Goal: Communication & Community: Answer question/provide support

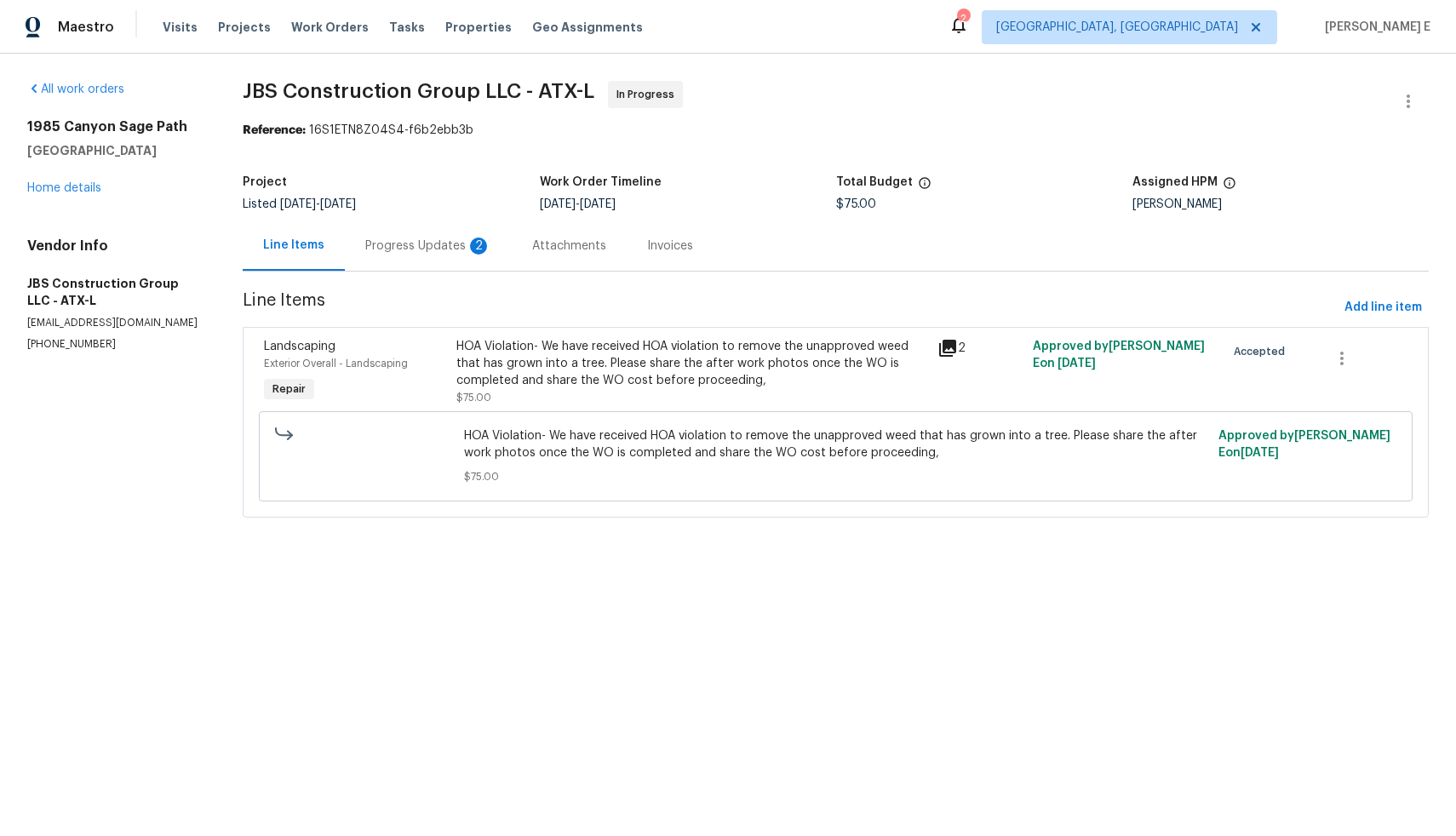
click at [410, 246] on div "Progress Updates 2" at bounding box center [428, 246] width 126 height 17
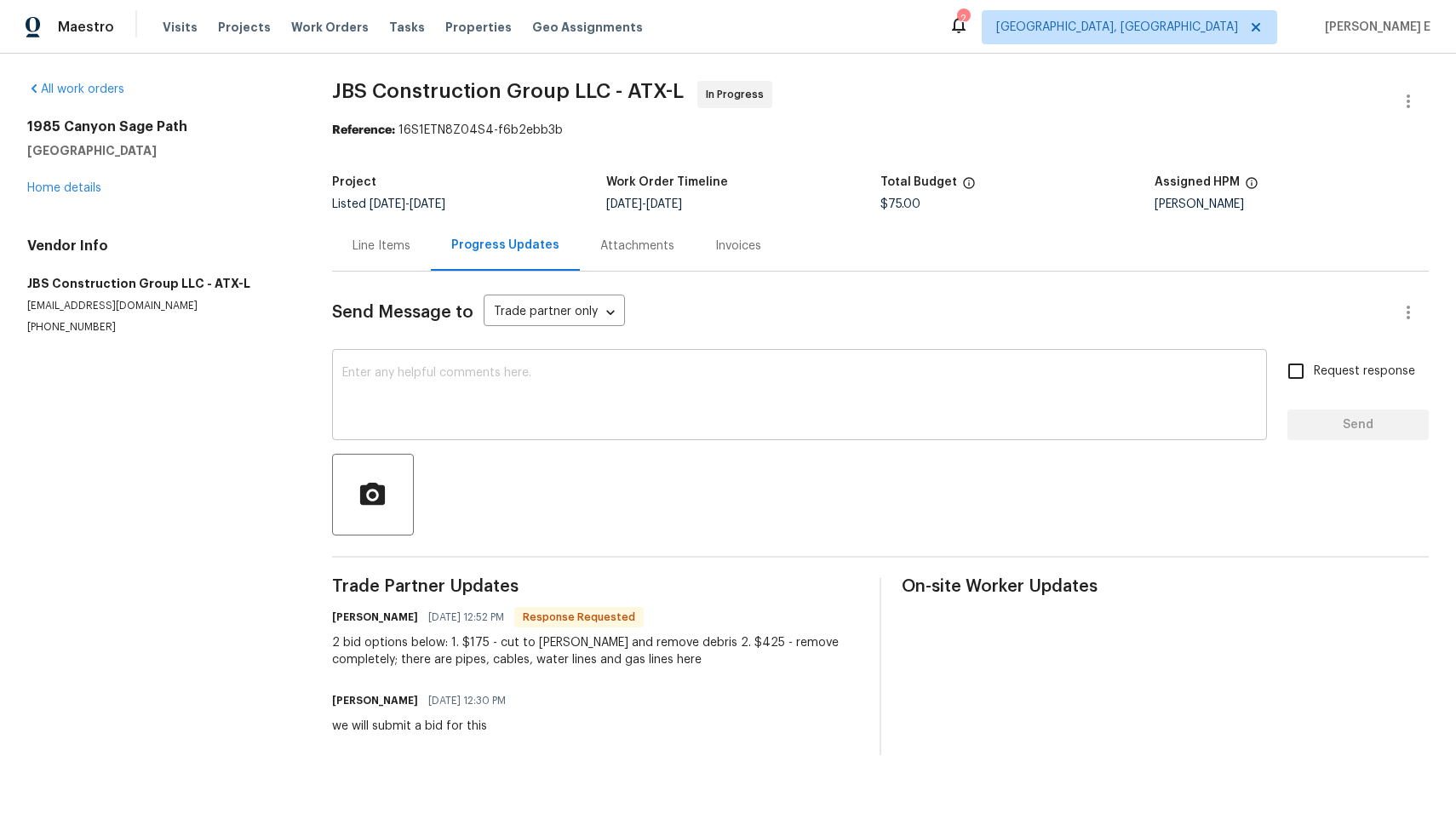
click at [776, 383] on textarea at bounding box center [799, 397] width 914 height 59
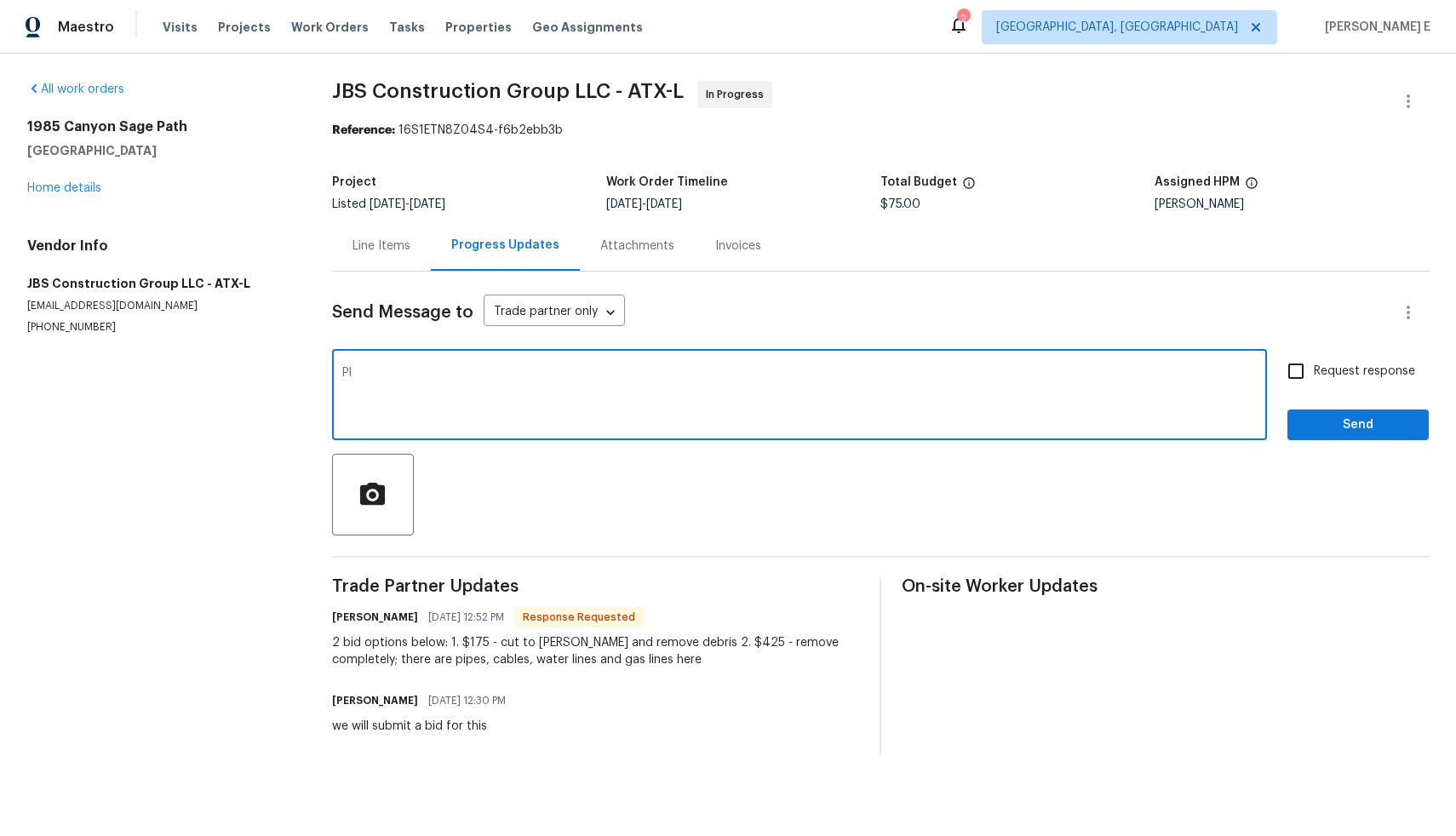
type textarea "P"
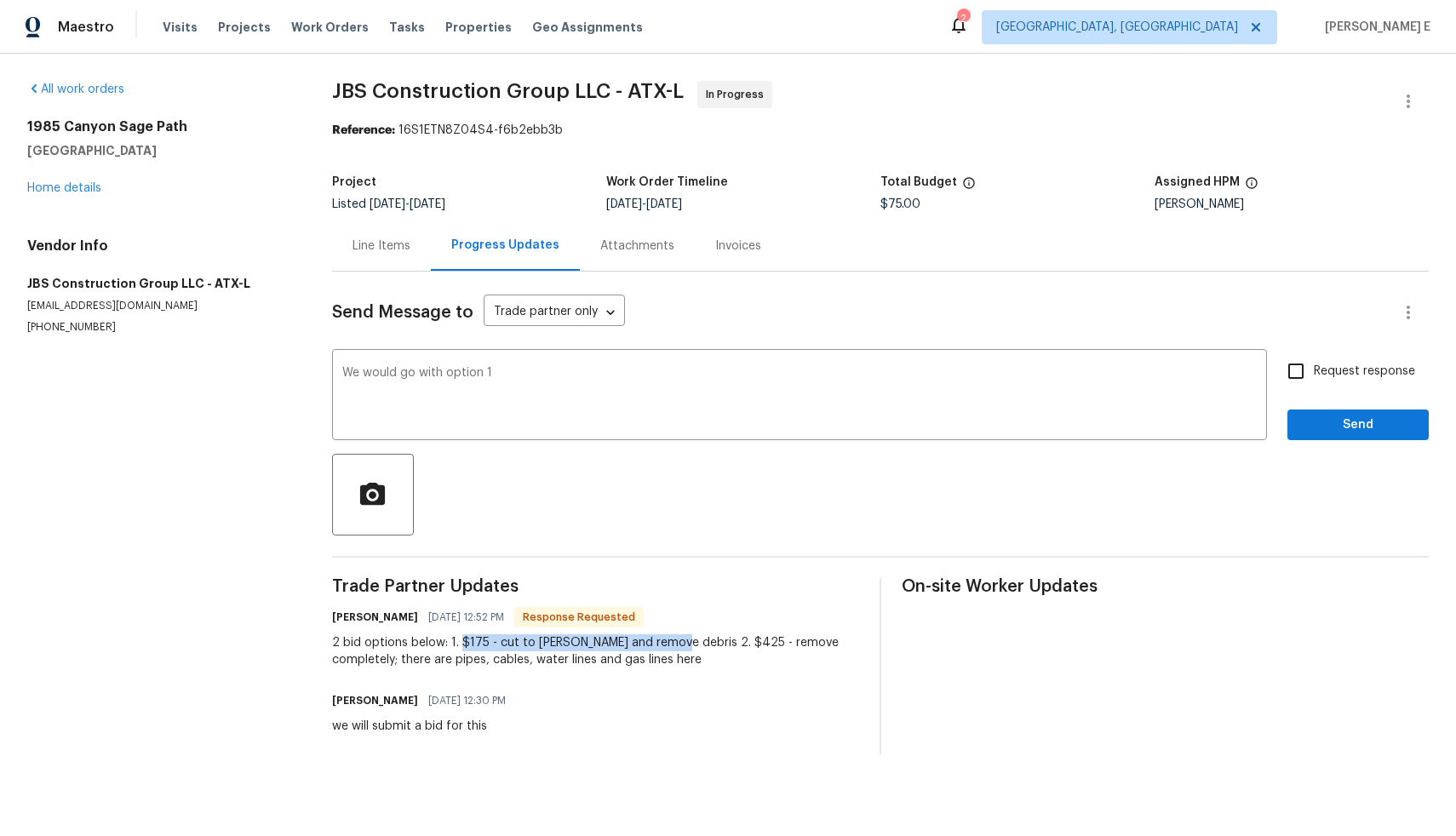
drag, startPoint x: 463, startPoint y: 642, endPoint x: 677, endPoint y: 638, distance: 214.0
click at [677, 638] on div "2 bid options below: 1. $175 - cut to [PERSON_NAME] and remove debris 2. $425 -…" at bounding box center [596, 651] width 527 height 34
copy div "$175 - cut to [PERSON_NAME] and remove debris"
click at [753, 390] on textarea "We would go with option 1" at bounding box center [799, 397] width 914 height 59
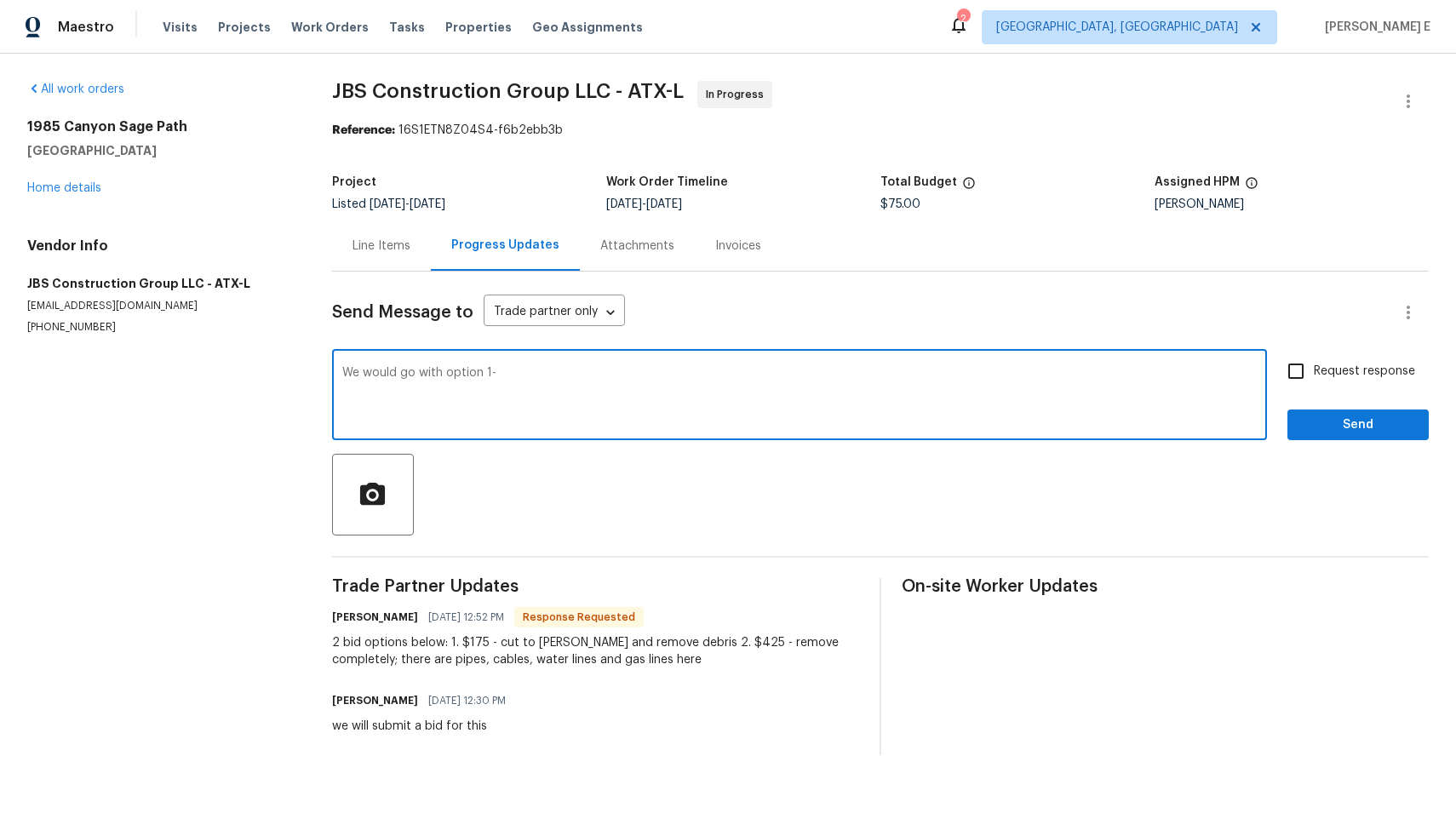
paste textarea "$175 - cut to [PERSON_NAME] and remove debris"
type textarea "We would go with option 1- $175 - cut to [PERSON_NAME] and remove debris"
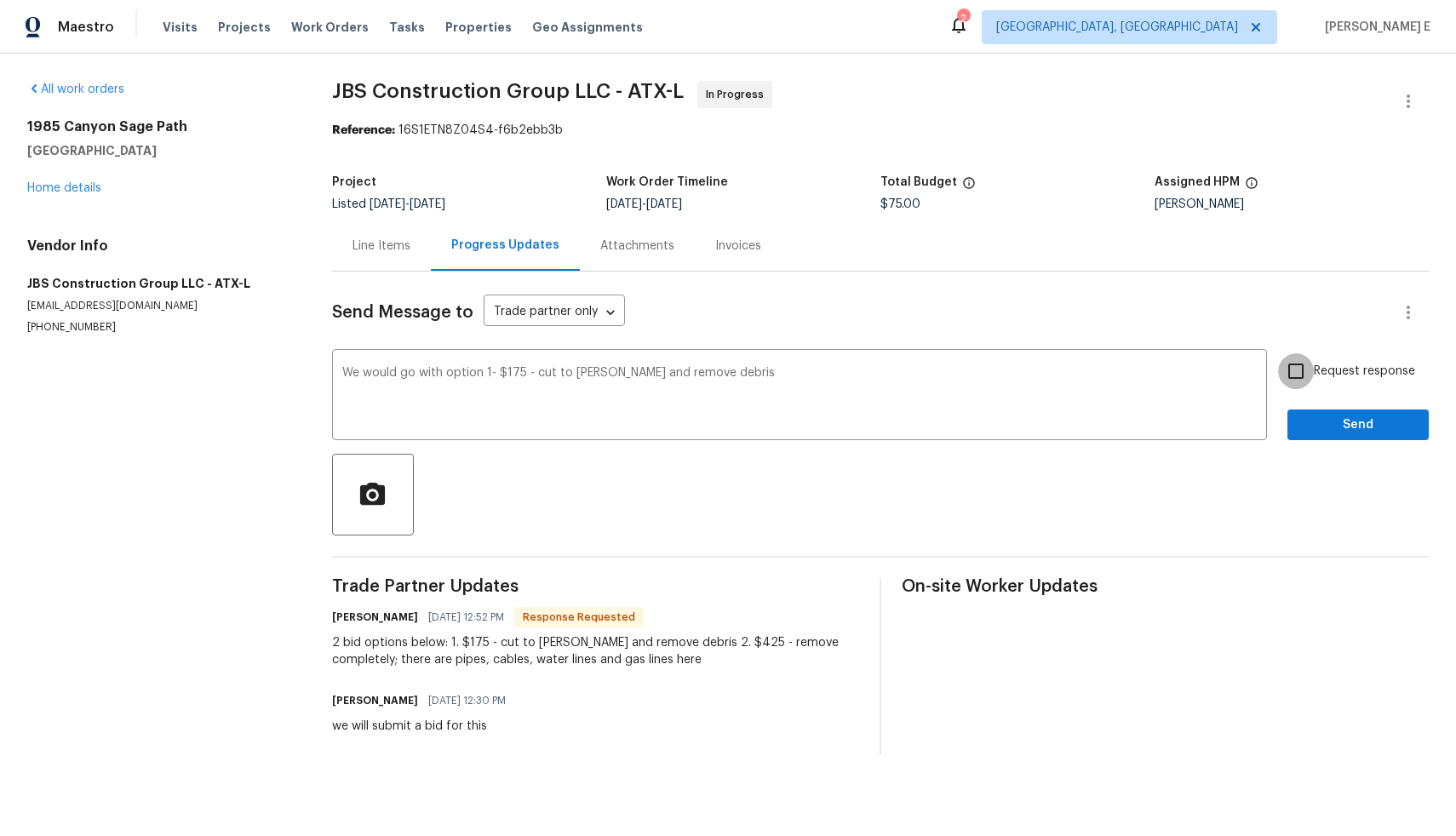
click at [1283, 383] on input "Request response" at bounding box center [1296, 371] width 36 height 36
checkbox input "true"
click at [1345, 418] on span "Send" at bounding box center [1358, 426] width 114 height 22
